Goal: Complete application form: Complete application form

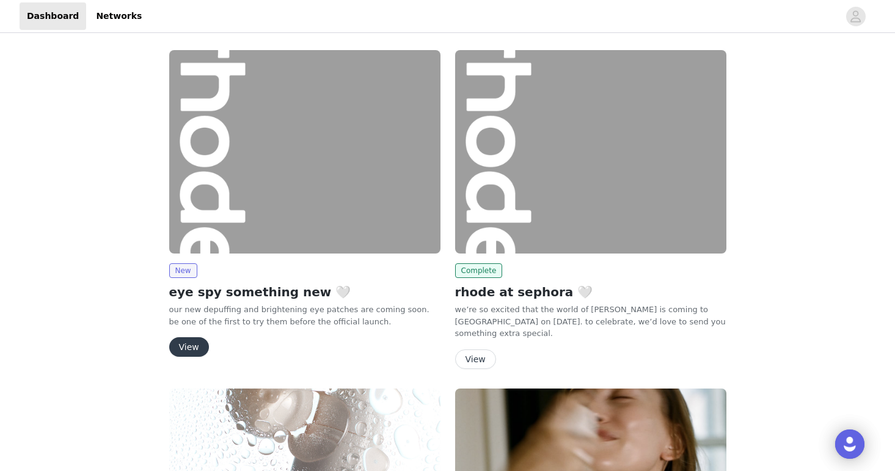
click at [185, 347] on button "View" at bounding box center [189, 347] width 40 height 20
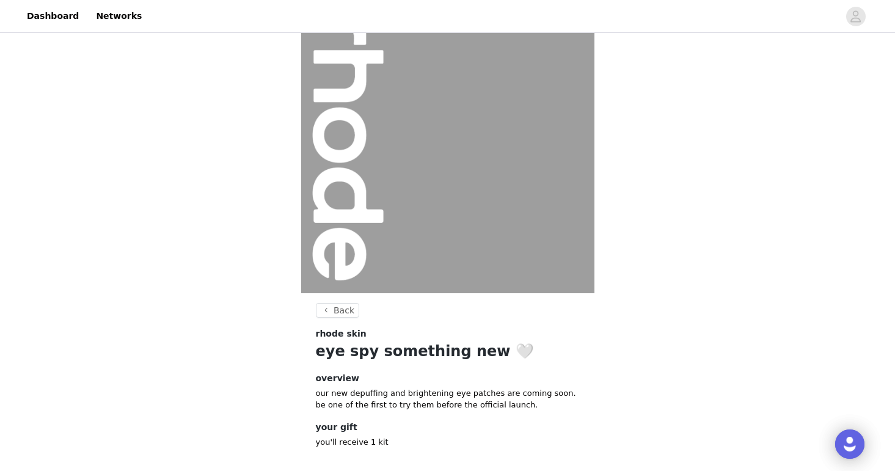
scroll to position [96, 0]
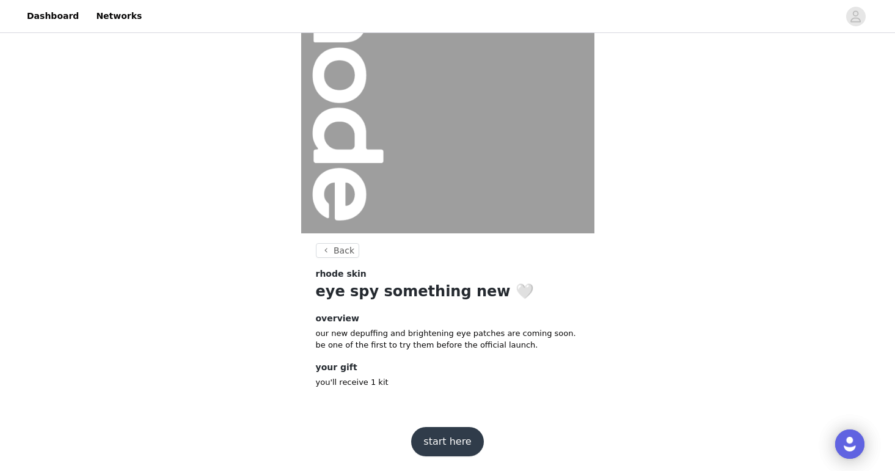
click at [441, 439] on button "start here" at bounding box center [447, 441] width 72 height 29
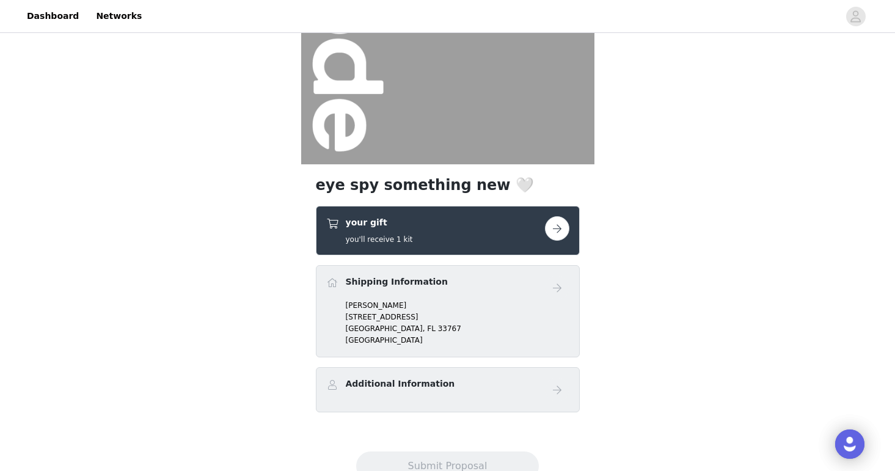
scroll to position [210, 0]
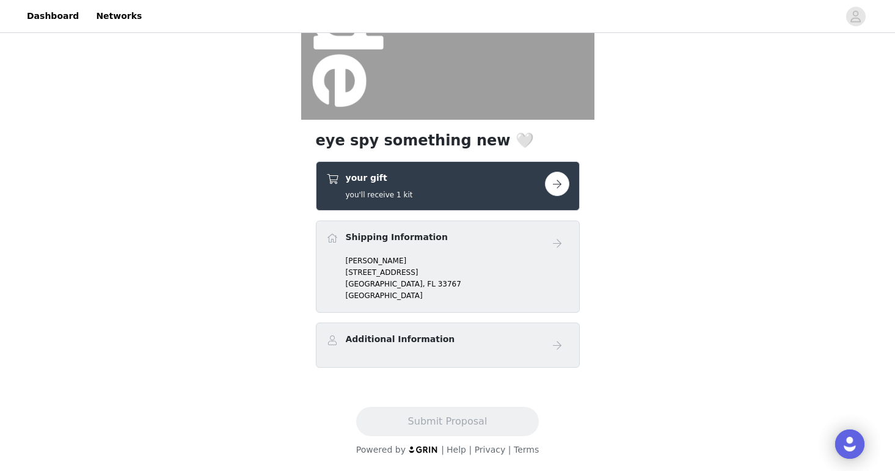
click at [557, 185] on button "button" at bounding box center [557, 184] width 24 height 24
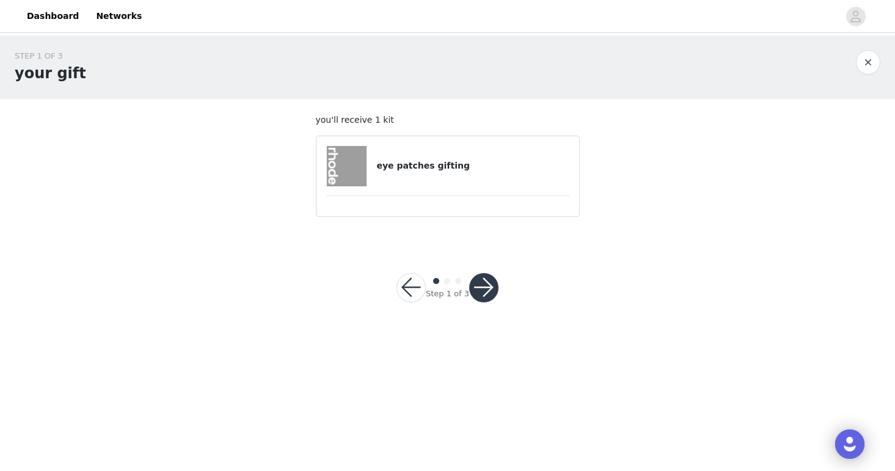
click at [353, 164] on img at bounding box center [347, 166] width 40 height 40
click at [480, 286] on button "button" at bounding box center [483, 287] width 29 height 29
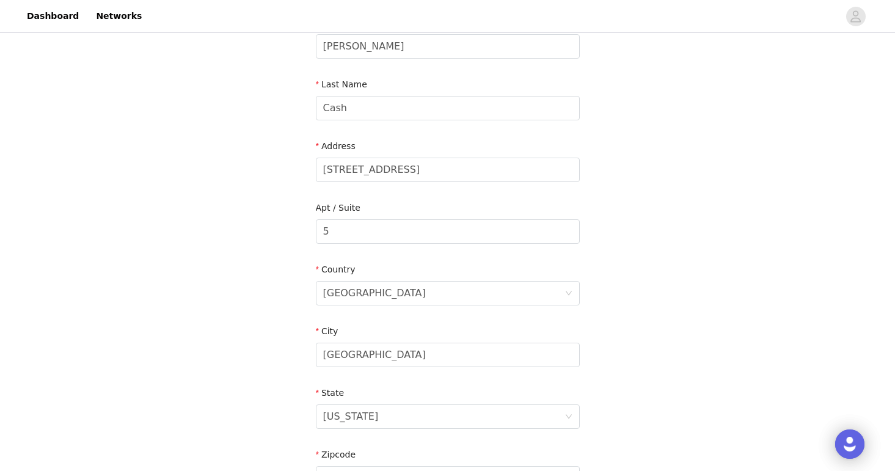
scroll to position [160, 0]
click at [370, 166] on input "[STREET_ADDRESS]" at bounding box center [448, 169] width 264 height 24
click at [371, 166] on input "[STREET_ADDRESS]" at bounding box center [448, 169] width 264 height 24
paste input "[STREET_ADDRESS]"
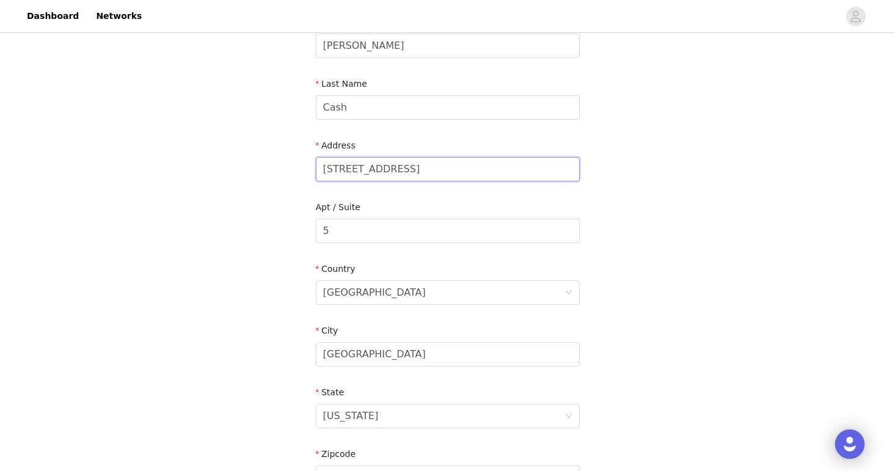
type input "[STREET_ADDRESS]"
click at [383, 229] on input "5" at bounding box center [448, 231] width 264 height 24
paste input "APT #205"
type input "APT #205"
click at [406, 360] on input "[GEOGRAPHIC_DATA]" at bounding box center [448, 354] width 264 height 24
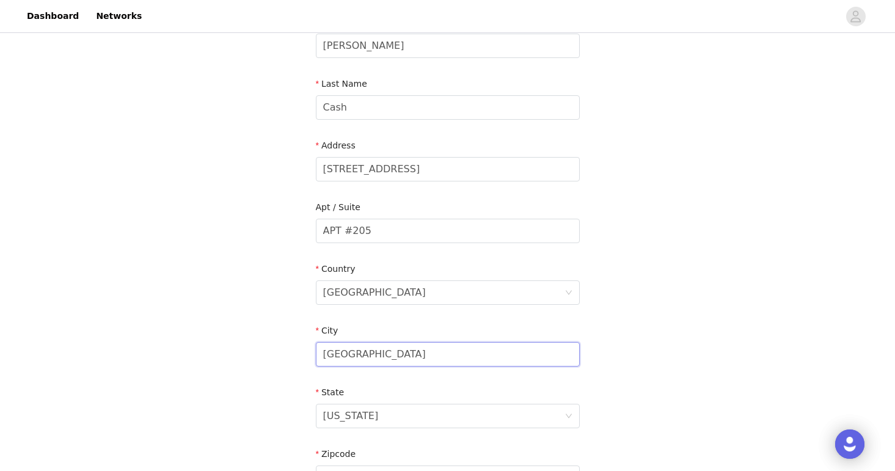
click at [406, 360] on input "[GEOGRAPHIC_DATA]" at bounding box center [448, 354] width 264 height 24
paste input "[GEOGRAPHIC_DATA],"
type input "[GEOGRAPHIC_DATA]"
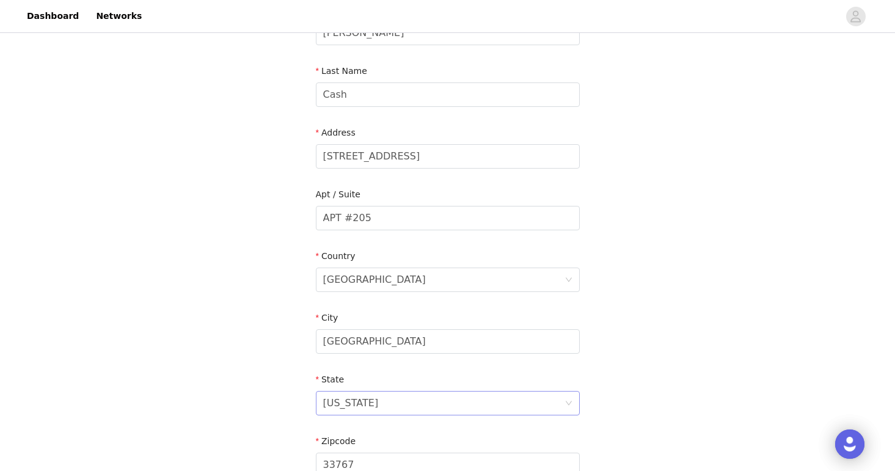
click at [342, 408] on div "[US_STATE]" at bounding box center [351, 403] width 56 height 23
click at [342, 408] on input at bounding box center [443, 403] width 241 height 23
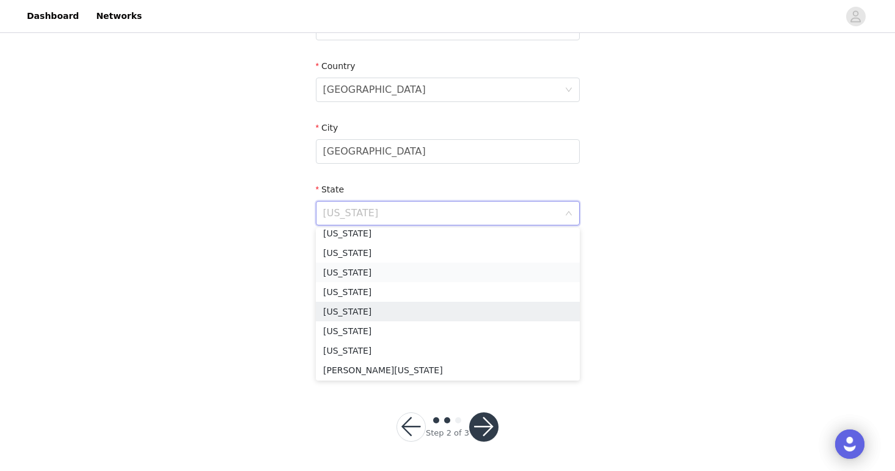
scroll to position [380, 0]
click at [334, 252] on li "[US_STATE]" at bounding box center [448, 252] width 264 height 20
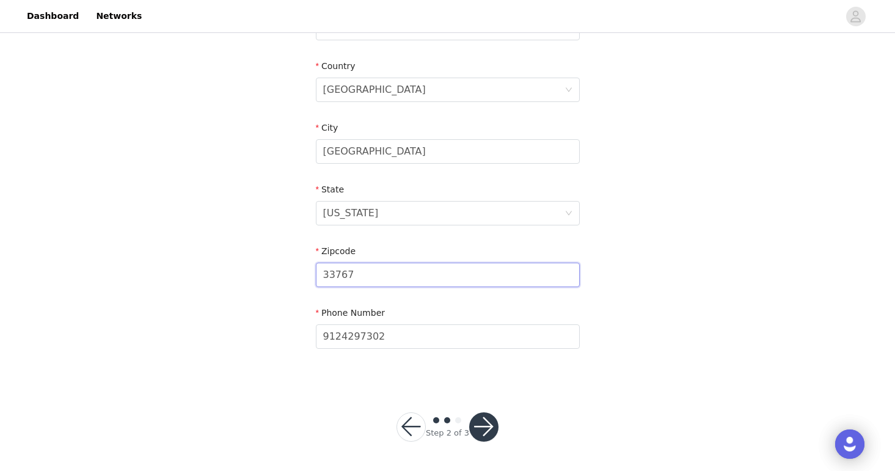
click at [356, 277] on input "33767" at bounding box center [448, 275] width 264 height 24
paste input "46601"
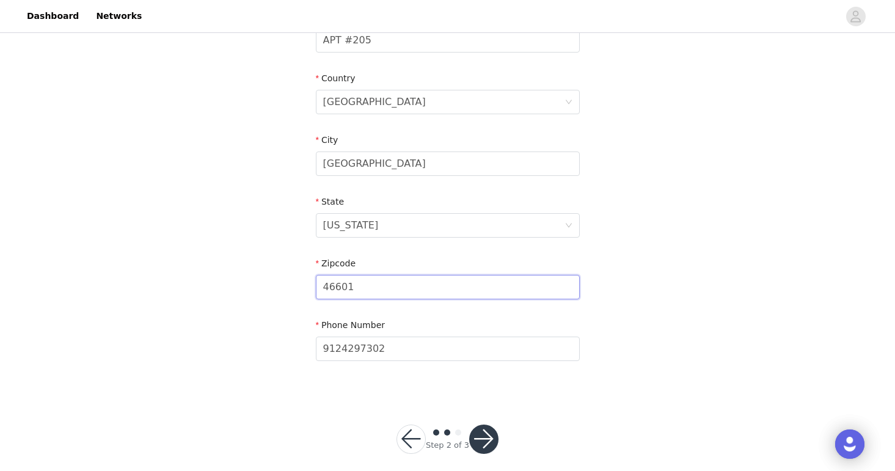
scroll to position [354, 0]
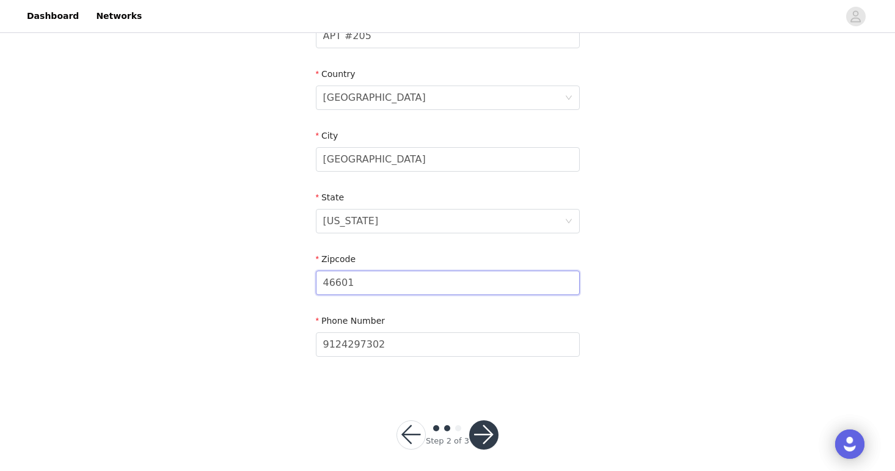
type input "46601"
click at [478, 436] on button "button" at bounding box center [483, 434] width 29 height 29
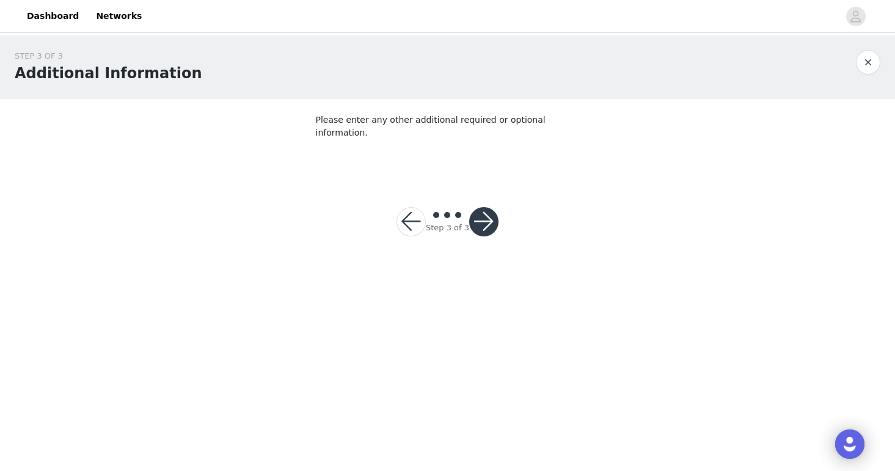
click at [482, 209] on button "button" at bounding box center [483, 221] width 29 height 29
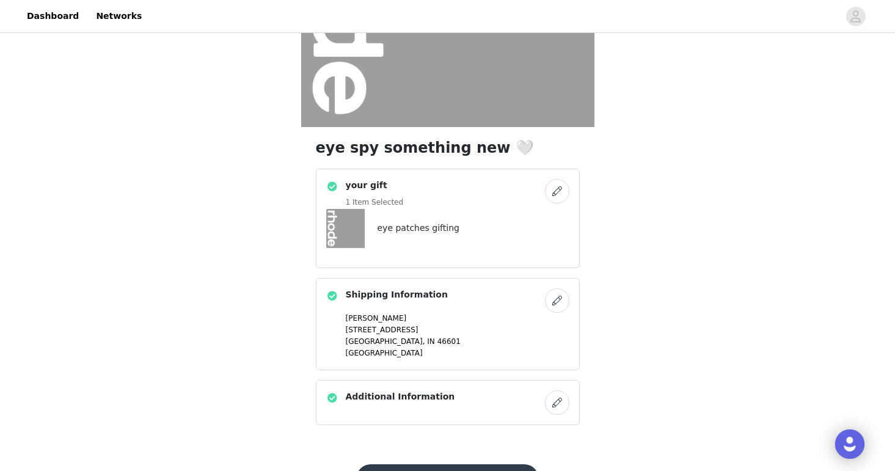
scroll to position [260, 0]
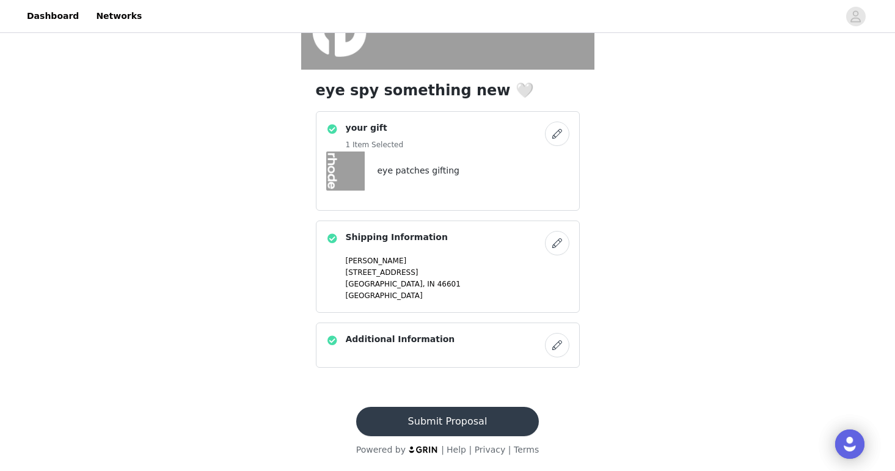
click at [447, 424] on button "Submit Proposal" at bounding box center [447, 421] width 183 height 29
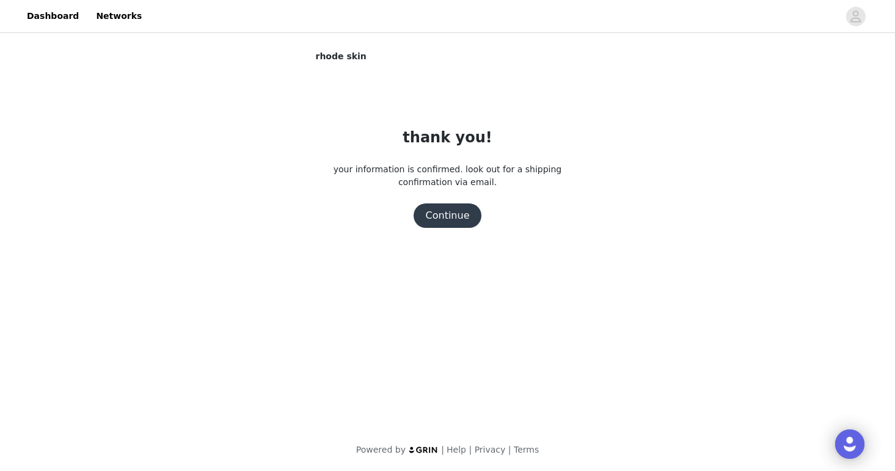
click at [448, 219] on button "Continue" at bounding box center [448, 216] width 68 height 24
